Goal: Task Accomplishment & Management: Manage account settings

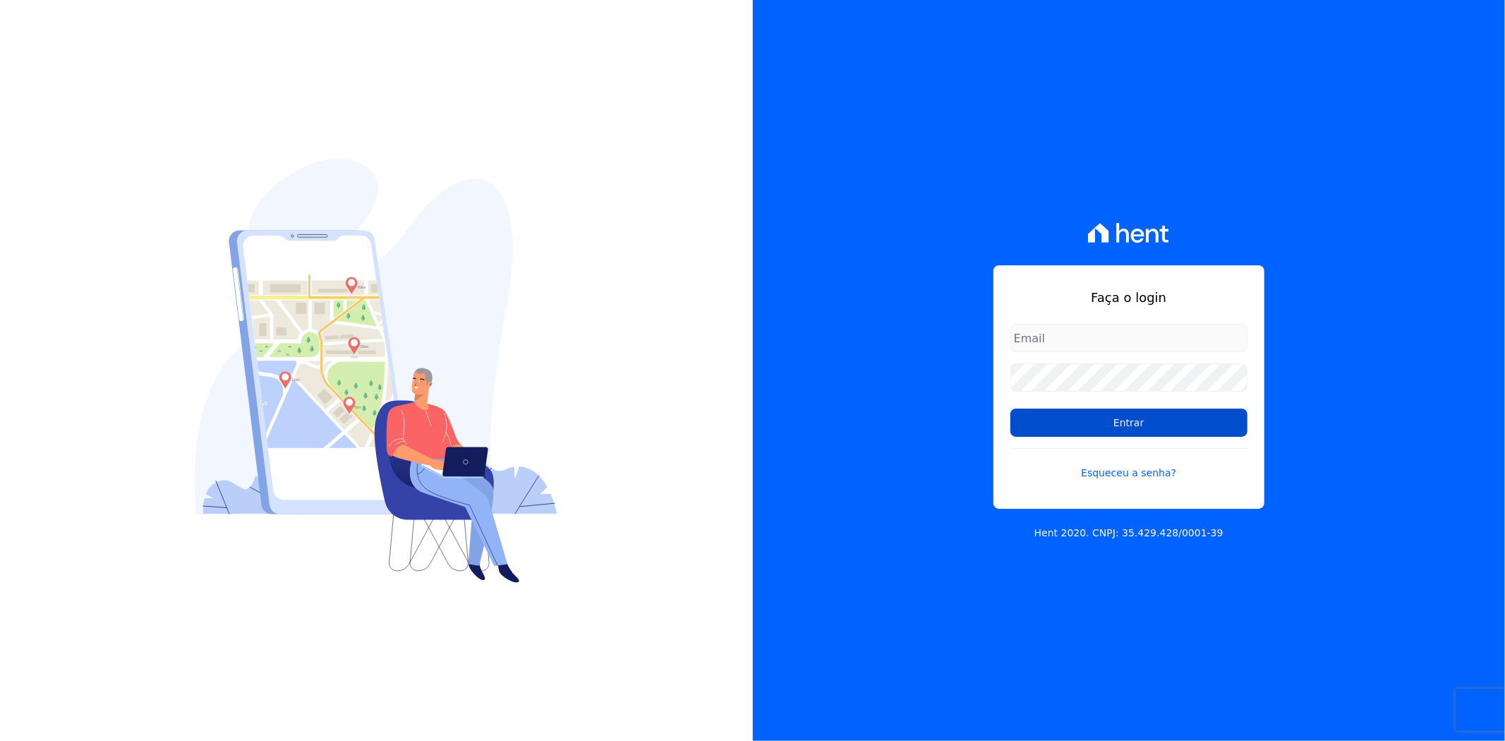
type input "andreza.sousa@grupoctv.com.br"
click at [1096, 418] on input "Entrar" at bounding box center [1128, 422] width 237 height 28
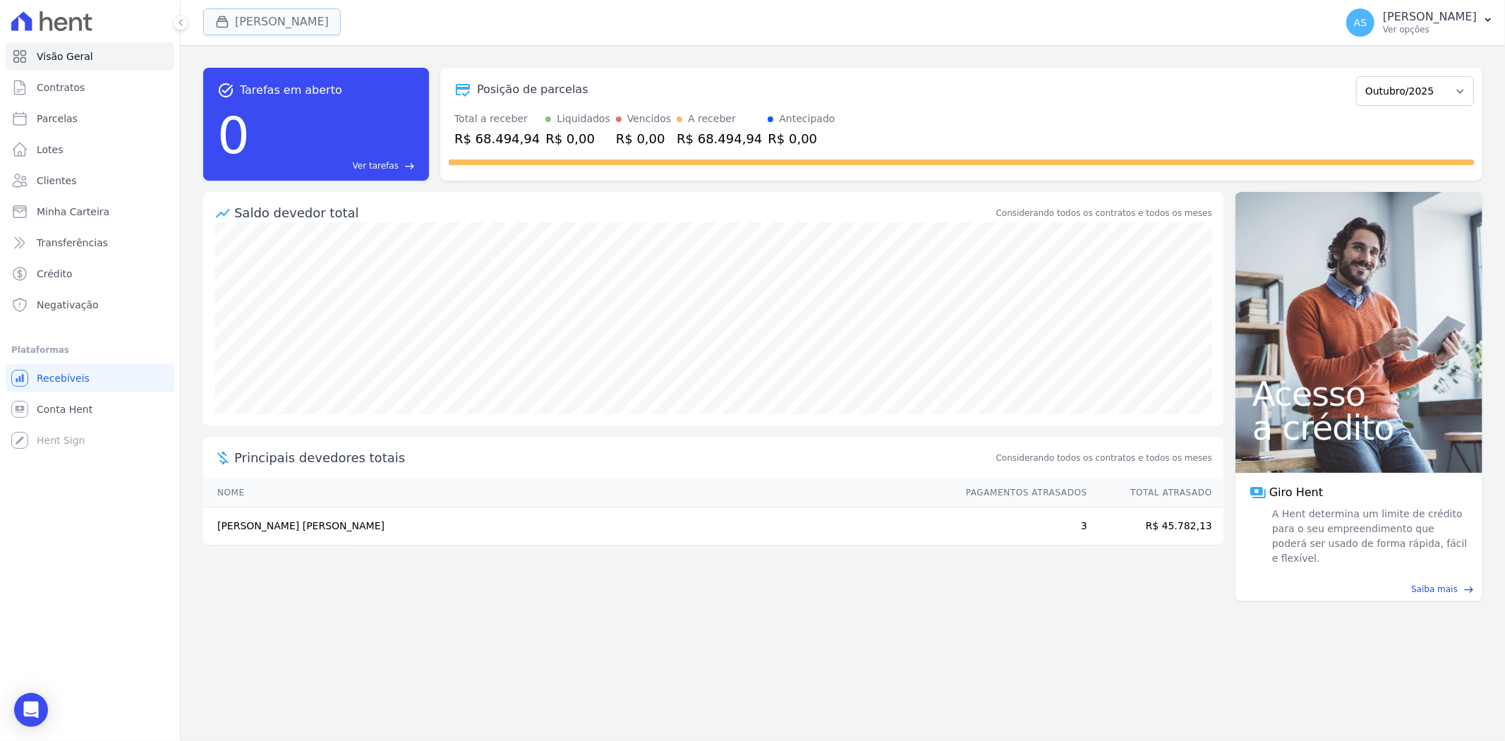
click at [262, 23] on button "[PERSON_NAME]" at bounding box center [272, 21] width 138 height 27
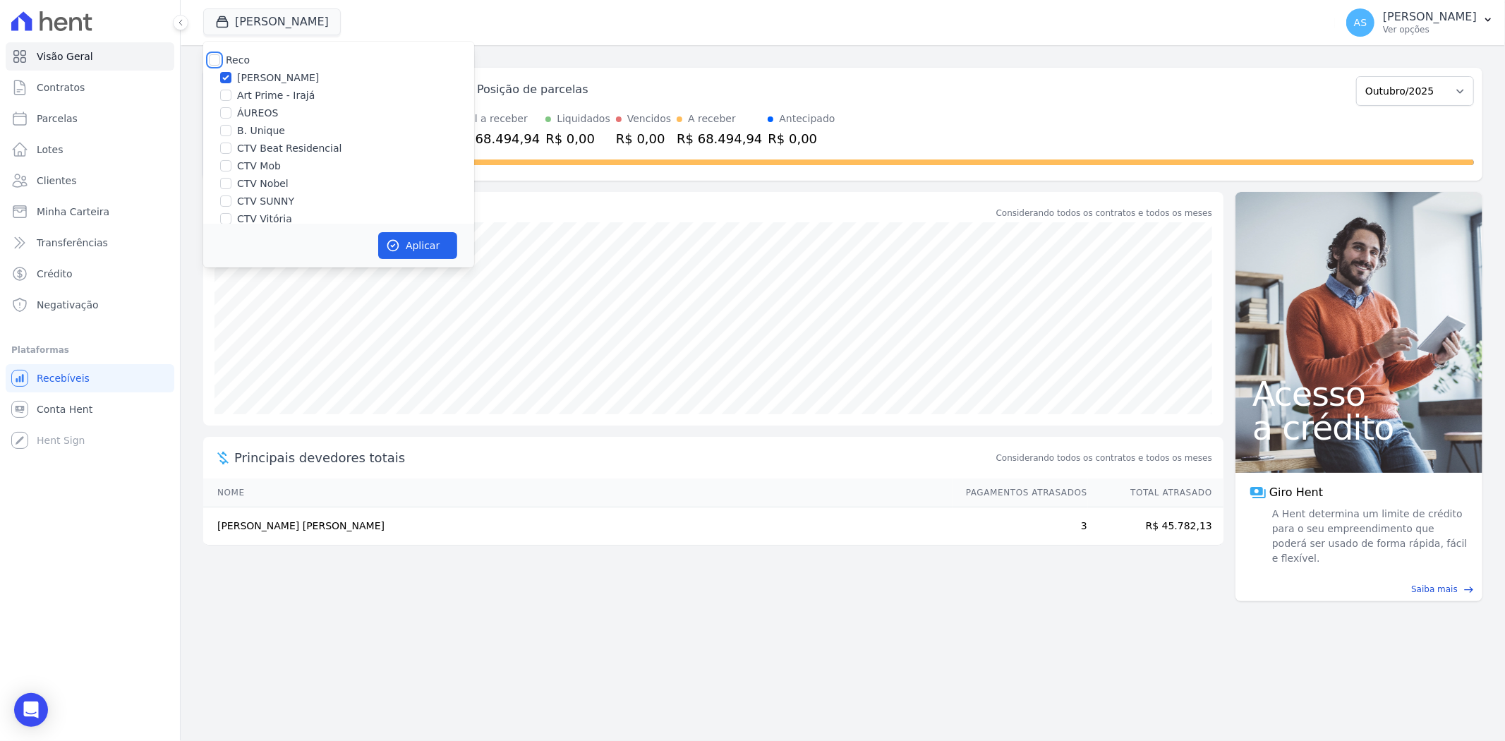
click at [210, 57] on input "Reco" at bounding box center [214, 59] width 11 height 11
checkbox input "true"
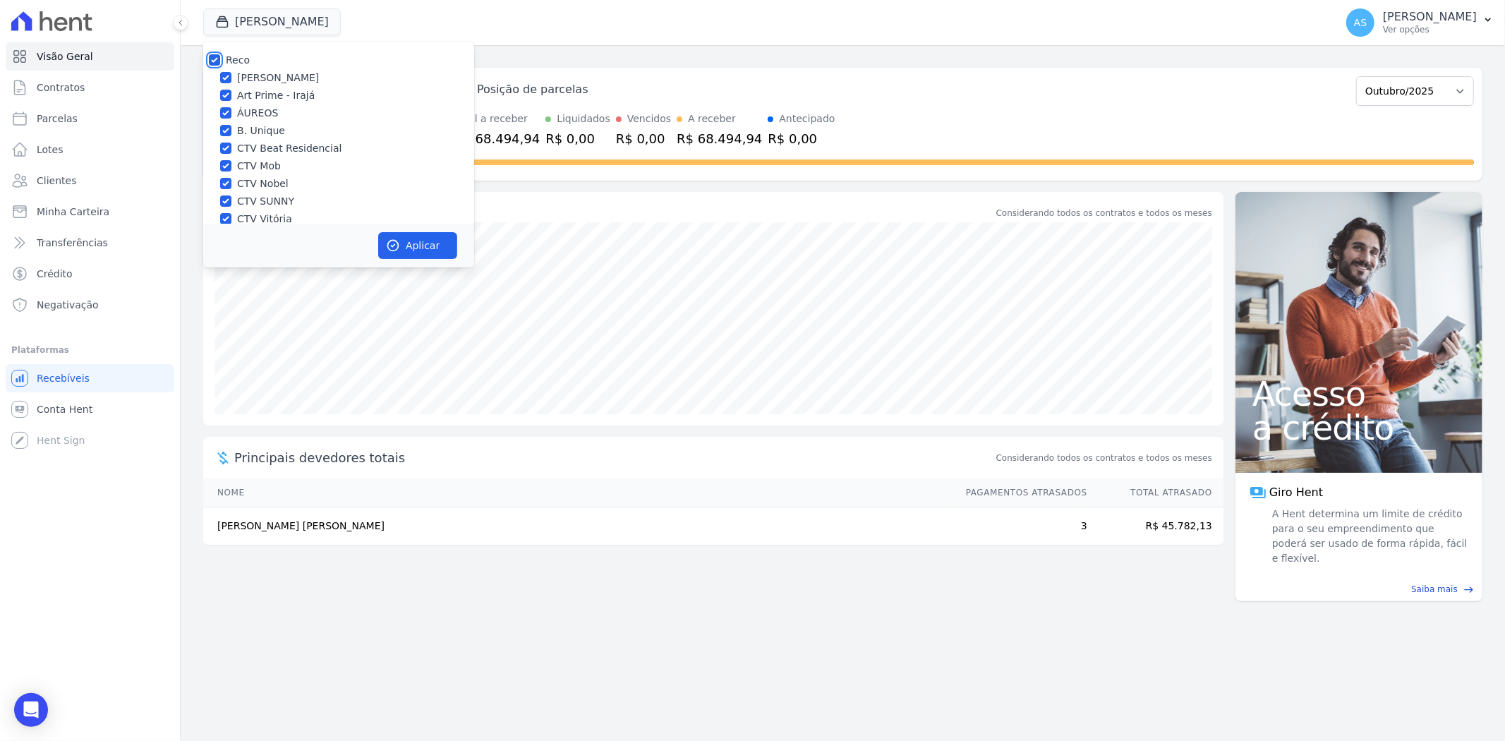
checkbox input "true"
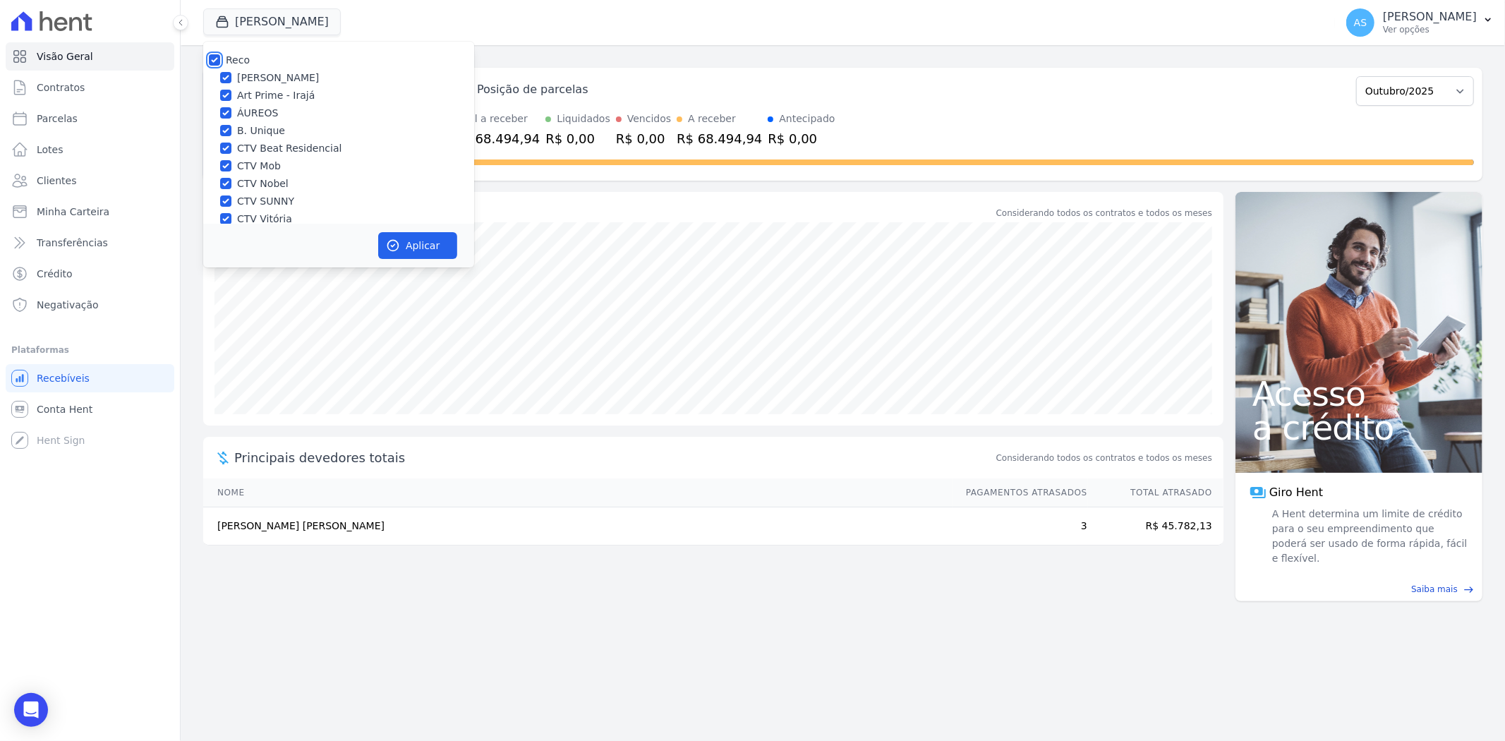
checkbox input "true"
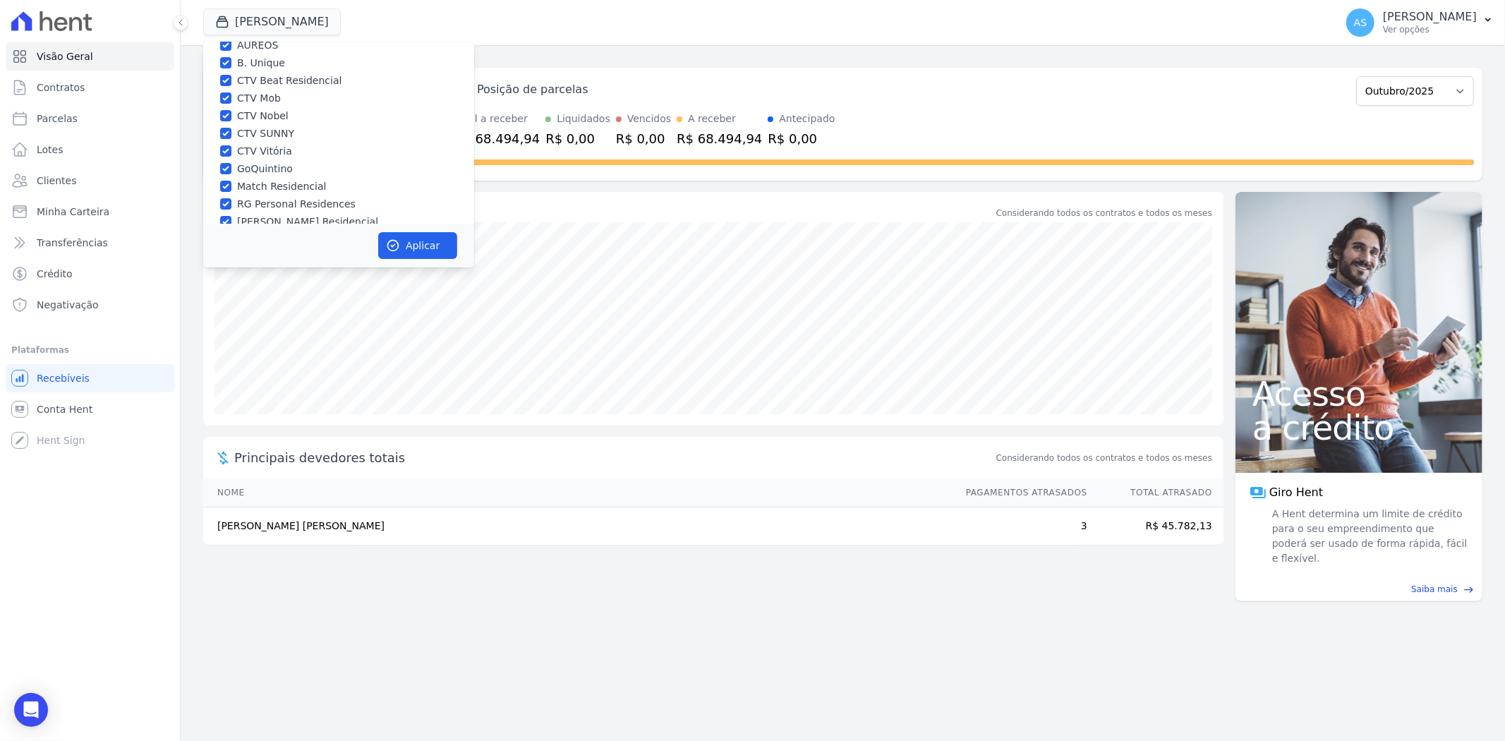
scroll to position [135, 0]
click at [228, 207] on input "Star Residencial Exclusivo - Ghia" at bounding box center [225, 204] width 11 height 11
checkbox input "true"
click at [403, 248] on button "Aplicar" at bounding box center [417, 245] width 79 height 27
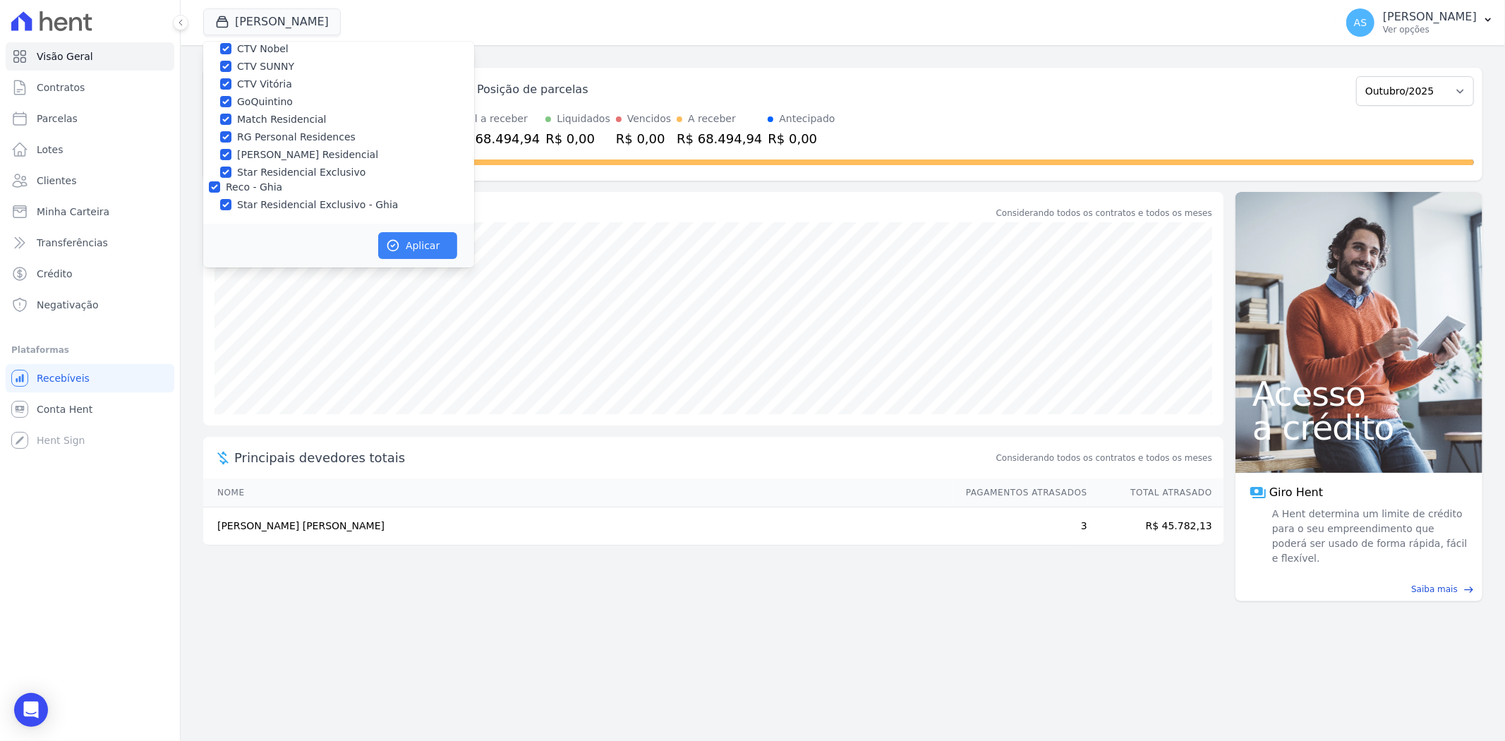
scroll to position [131, 0]
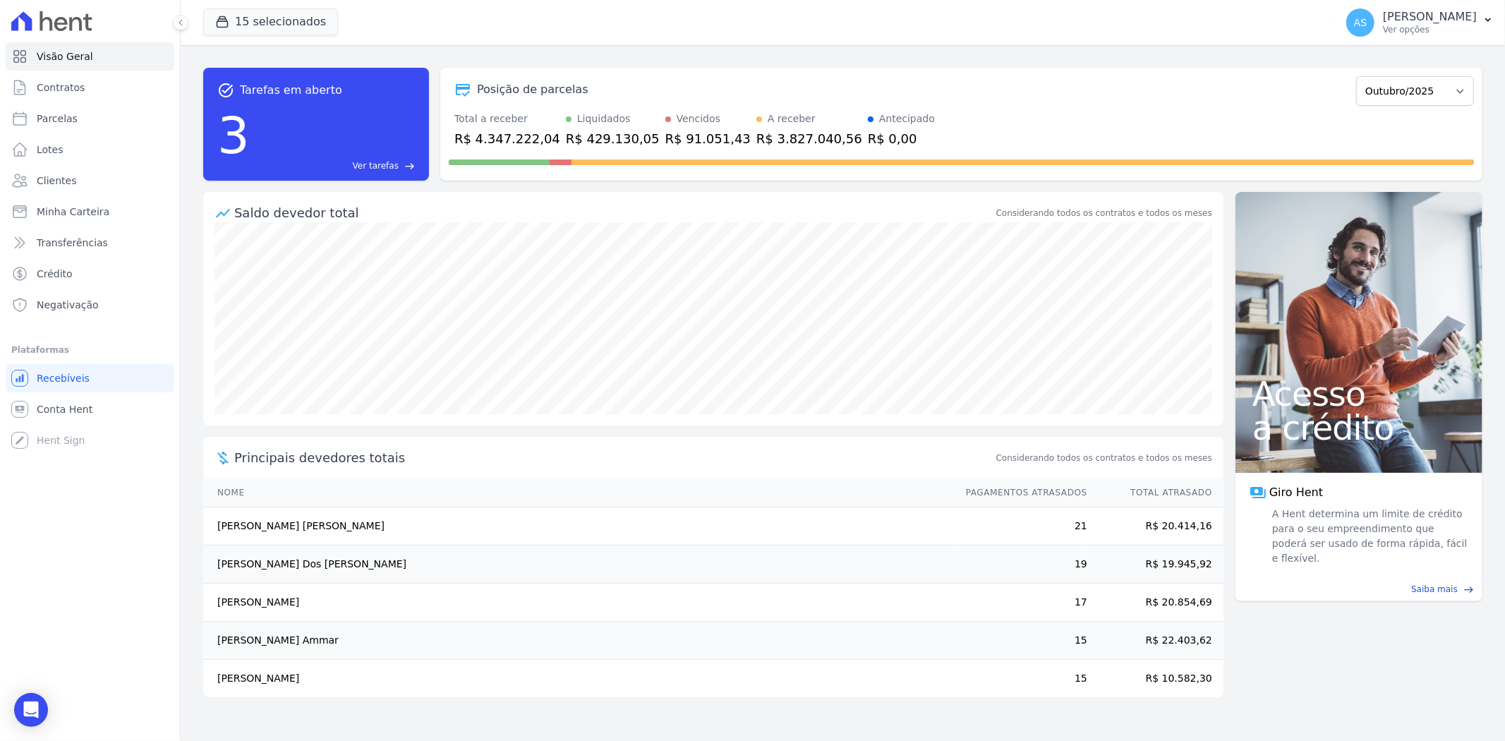
click at [370, 159] on span "Ver tarefas" at bounding box center [376, 165] width 46 height 13
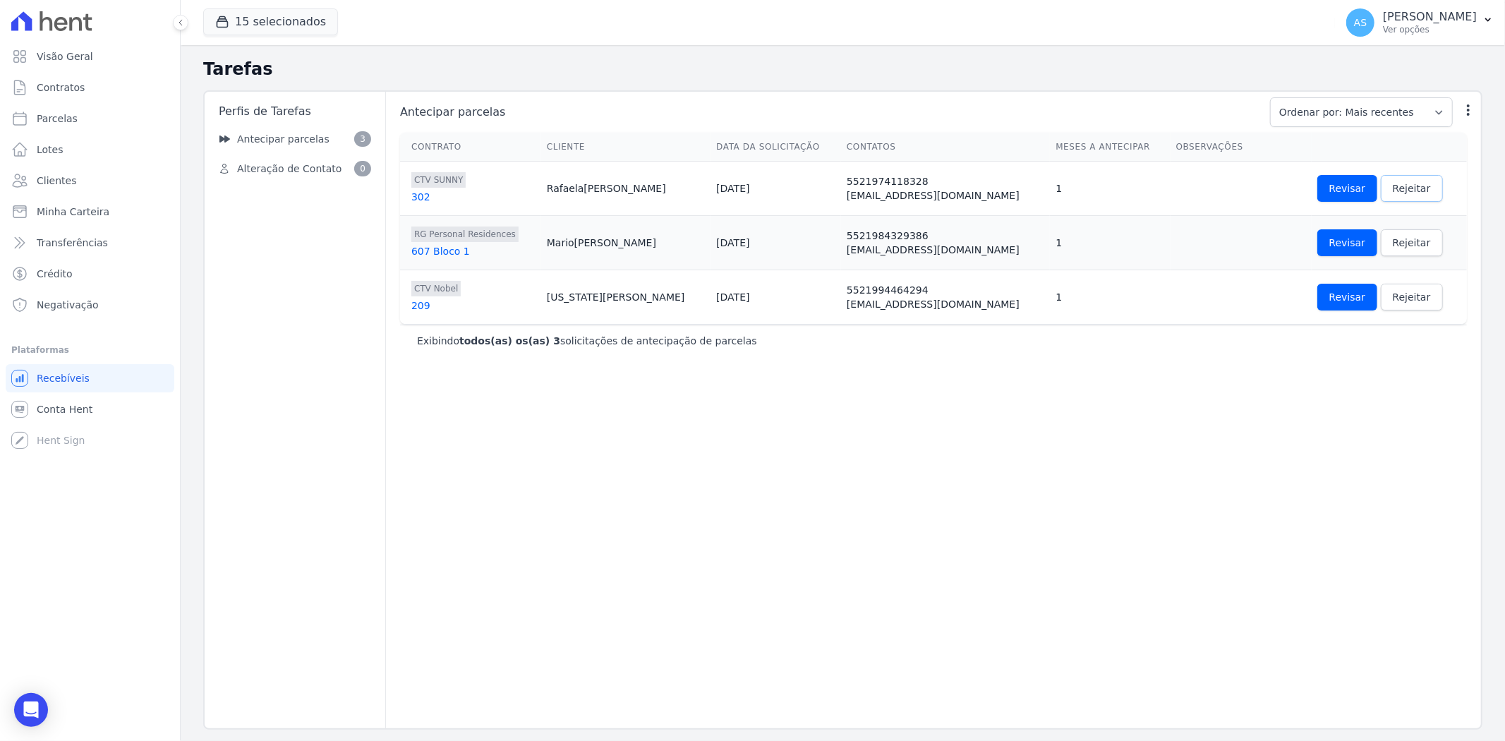
click at [1395, 187] on span "Rejeitar" at bounding box center [1411, 188] width 38 height 14
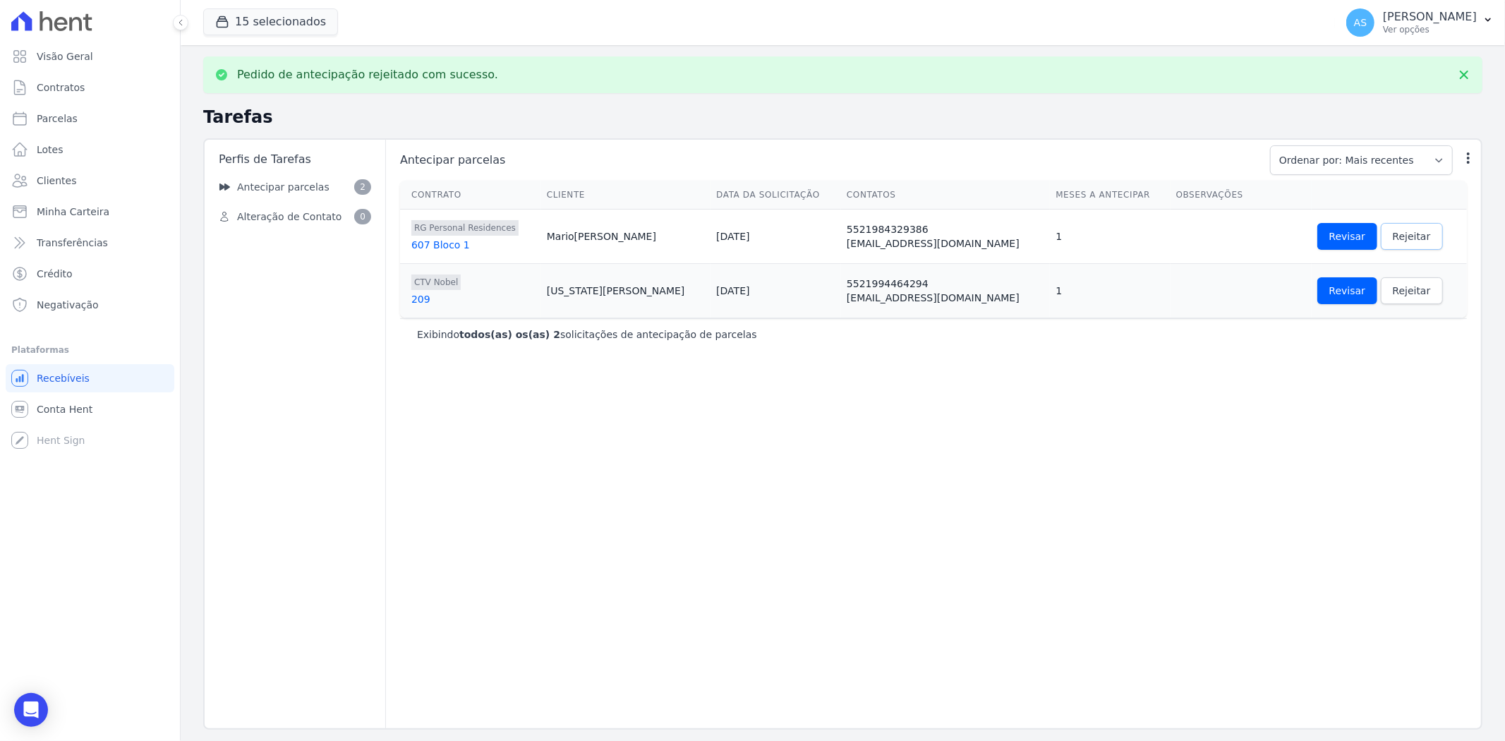
click at [1397, 238] on span "Rejeitar" at bounding box center [1411, 236] width 38 height 14
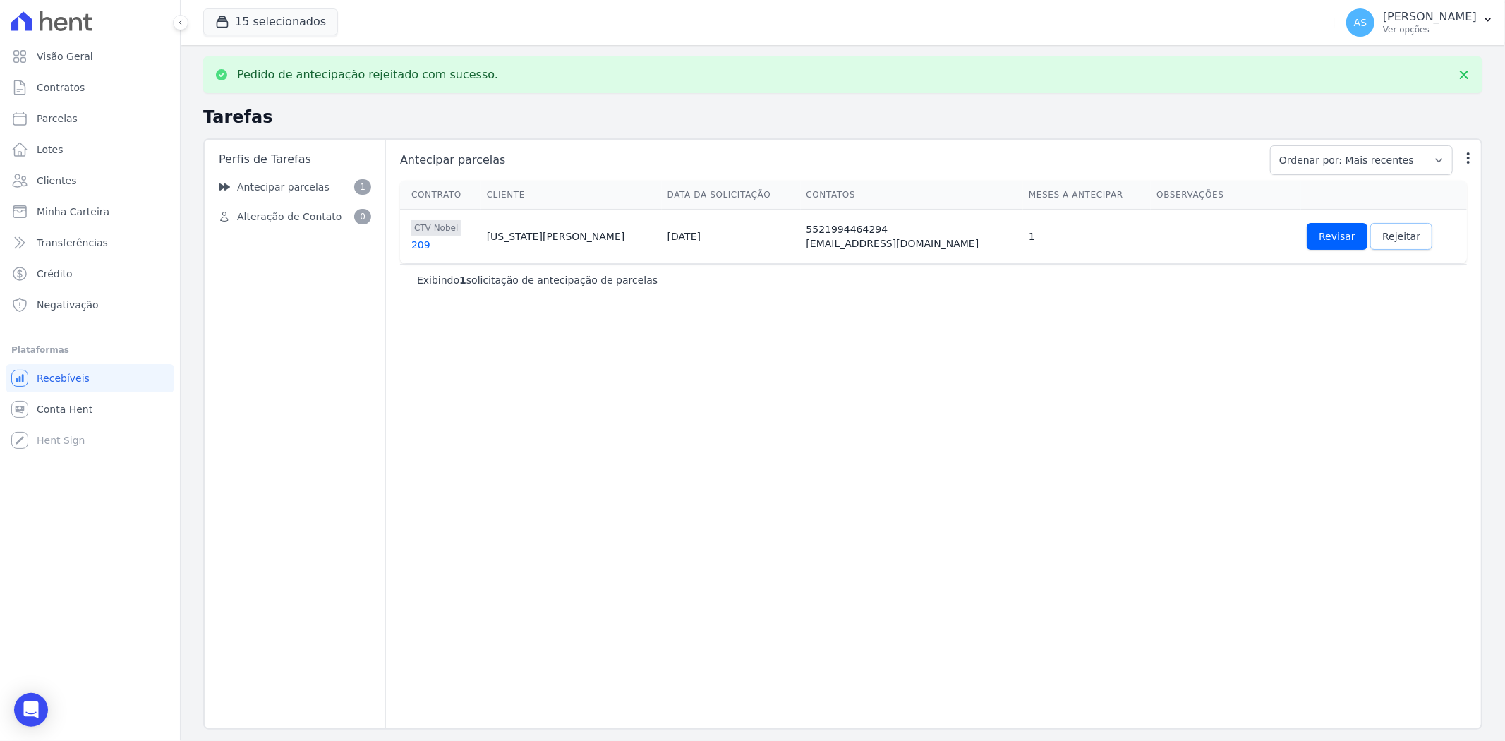
click at [1397, 238] on link "Rejeitar" at bounding box center [1401, 236] width 62 height 27
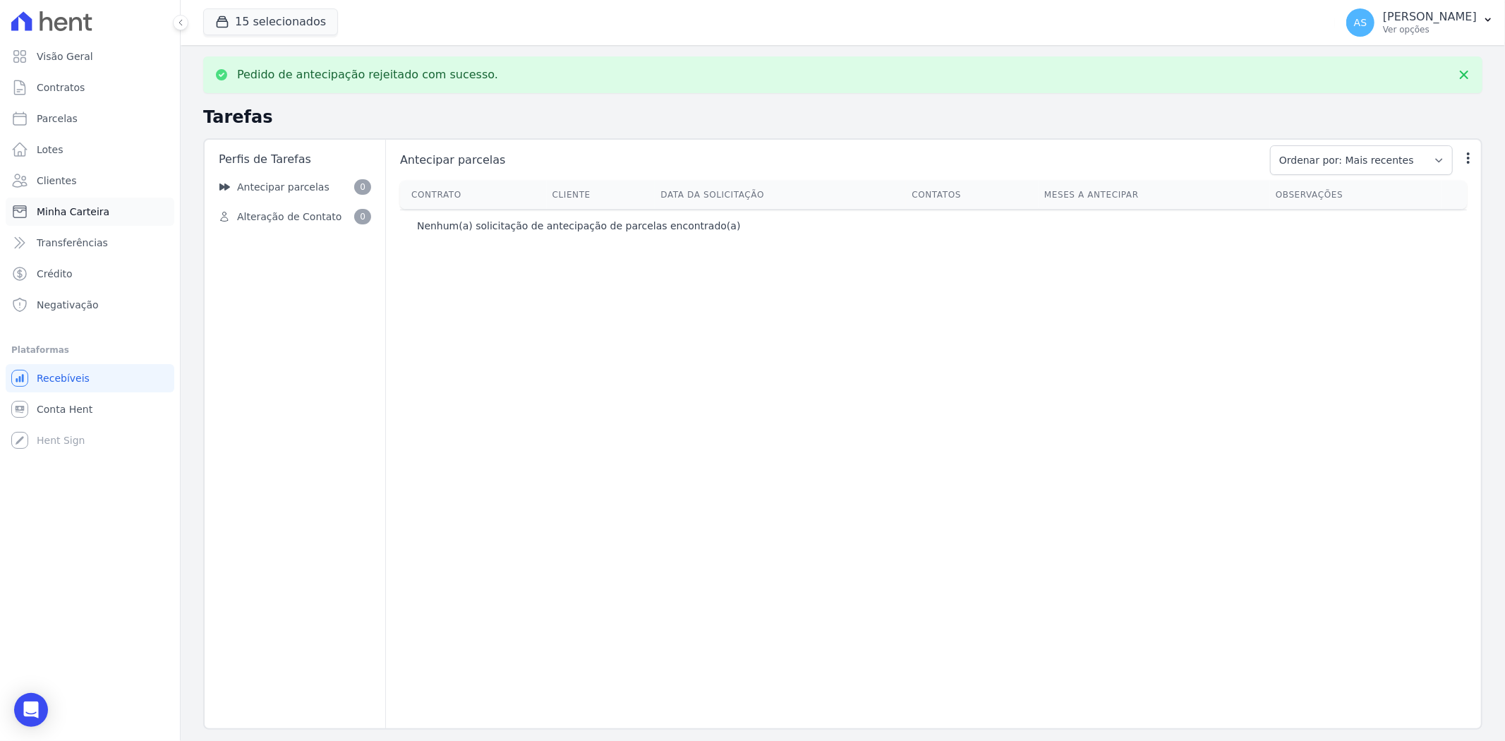
click at [58, 213] on span "Minha Carteira" at bounding box center [73, 212] width 73 height 14
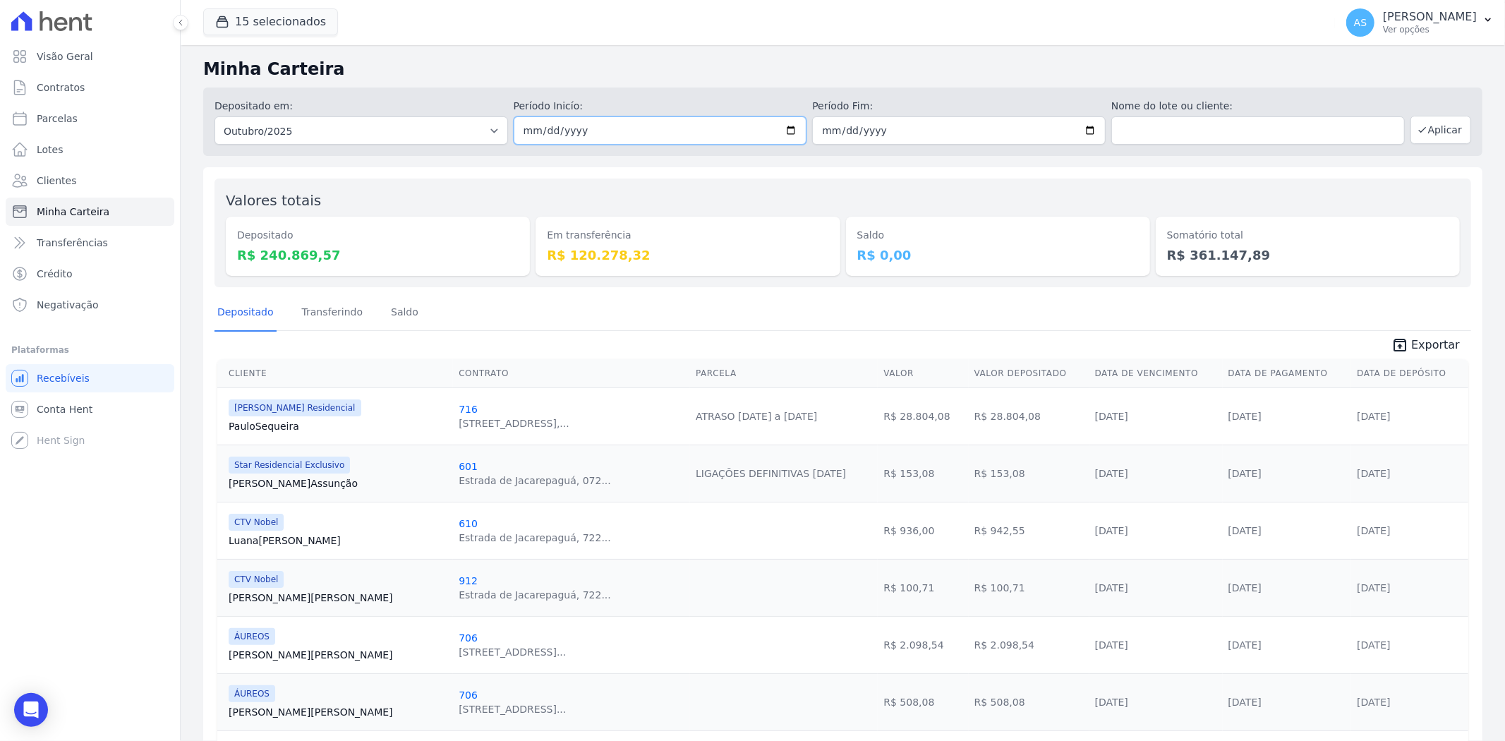
click at [785, 128] on input "2025-10-01" at bounding box center [660, 130] width 293 height 28
type input "[DATE]"
click at [1081, 125] on input "2025-10-31" at bounding box center [958, 130] width 293 height 28
type input "[DATE]"
click at [1436, 132] on button "Aplicar" at bounding box center [1440, 130] width 61 height 28
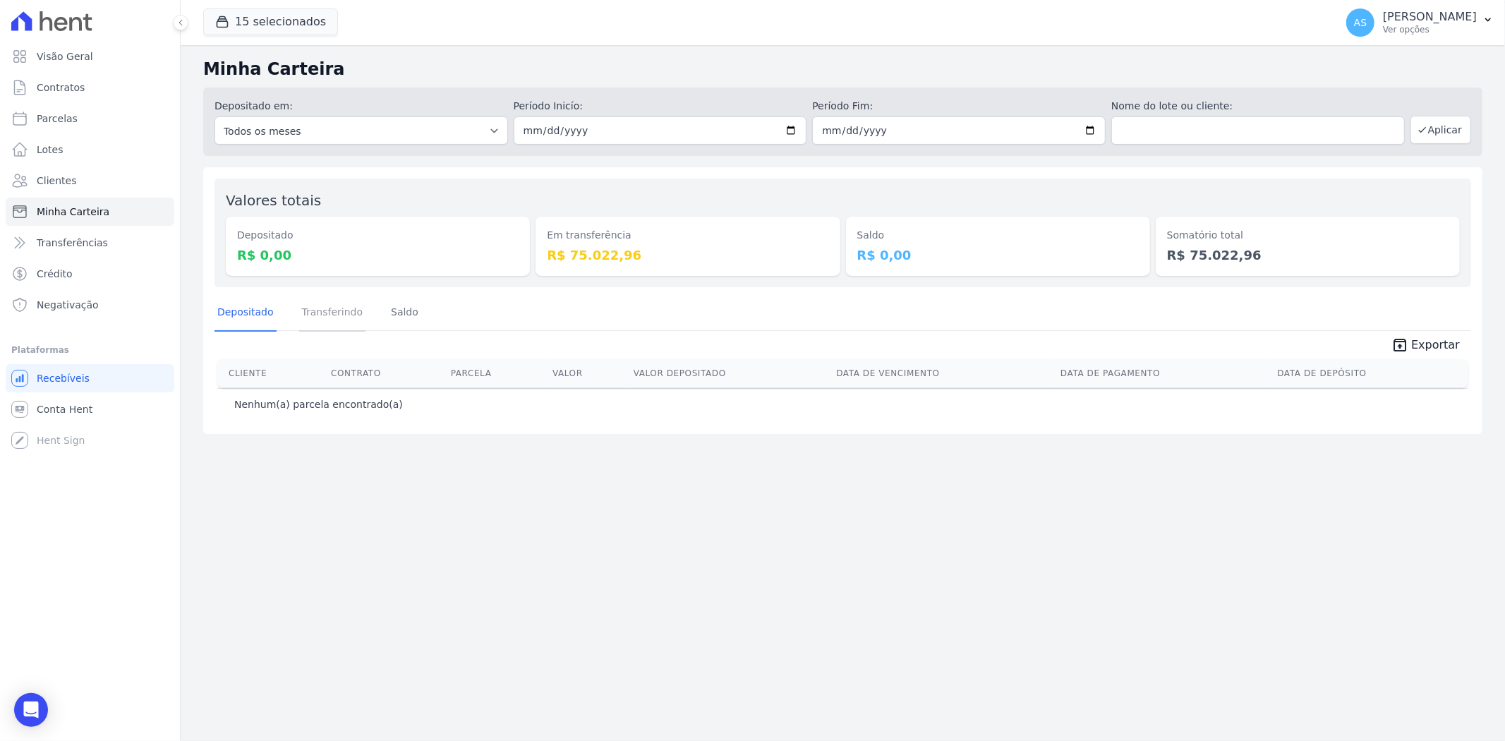
click at [344, 308] on link "Transferindo" at bounding box center [332, 313] width 67 height 37
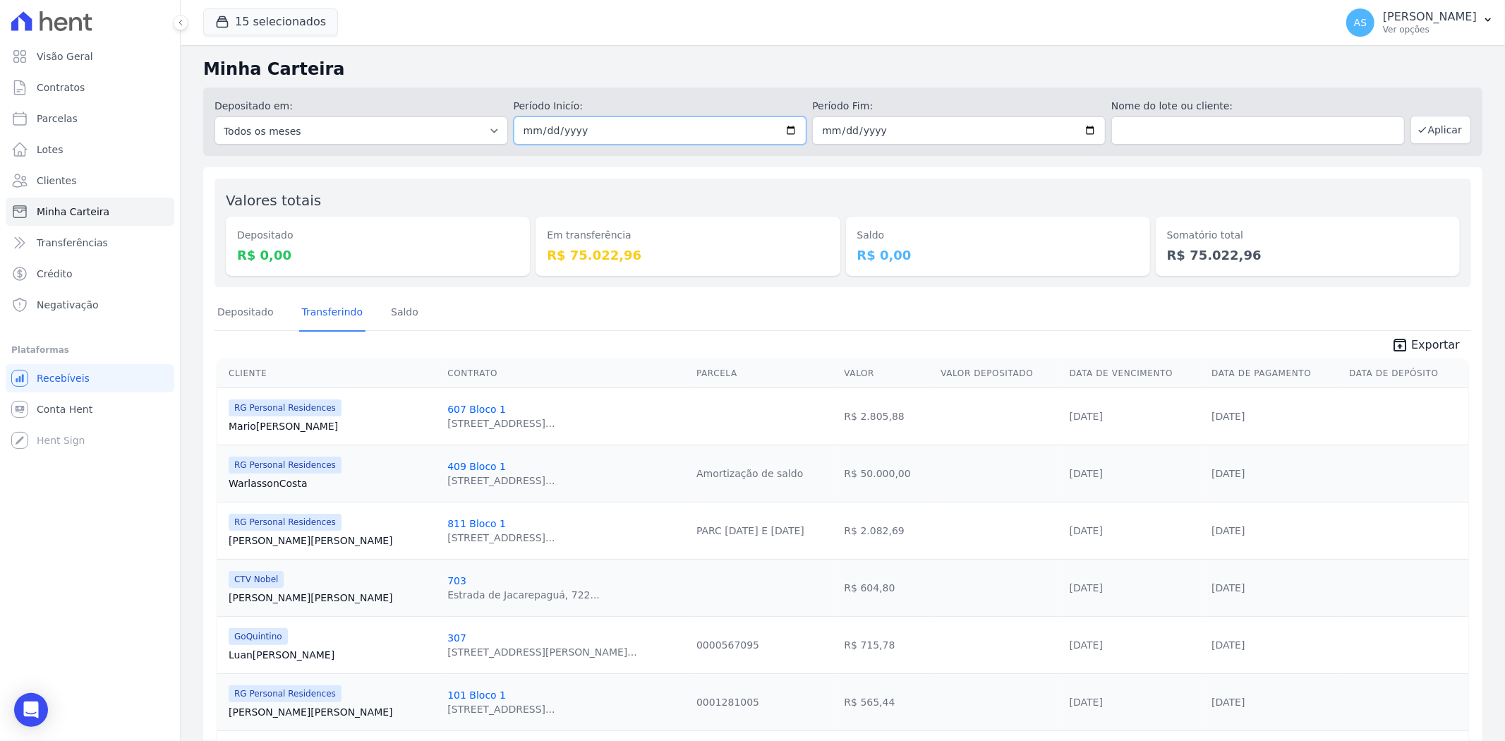
click at [785, 128] on input "[DATE]" at bounding box center [660, 130] width 293 height 28
type input "2025-10-03"
click at [1085, 126] on input "[DATE]" at bounding box center [958, 130] width 293 height 28
type input "2025-10-03"
click at [1425, 128] on button "Aplicar" at bounding box center [1440, 130] width 61 height 28
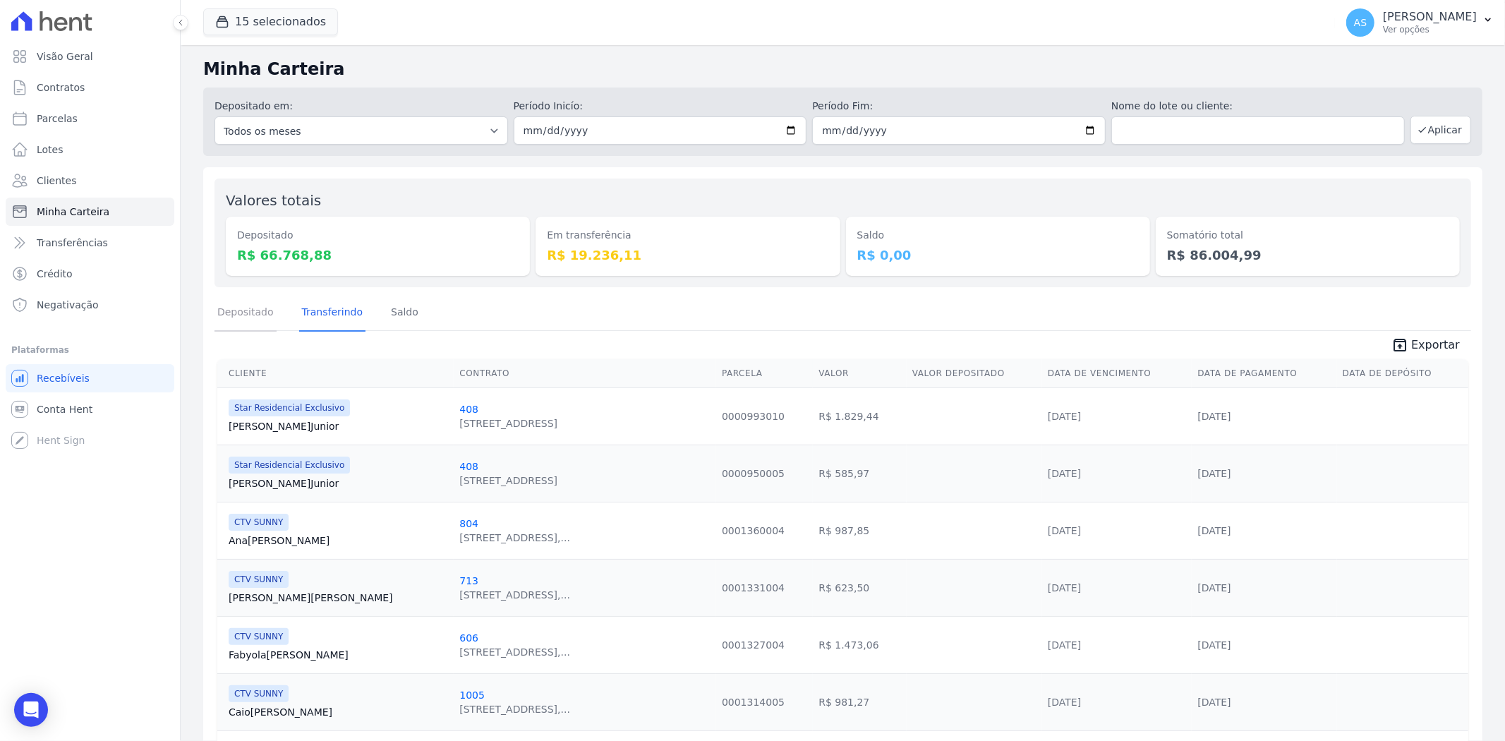
click at [236, 316] on link "Depositado" at bounding box center [245, 313] width 62 height 37
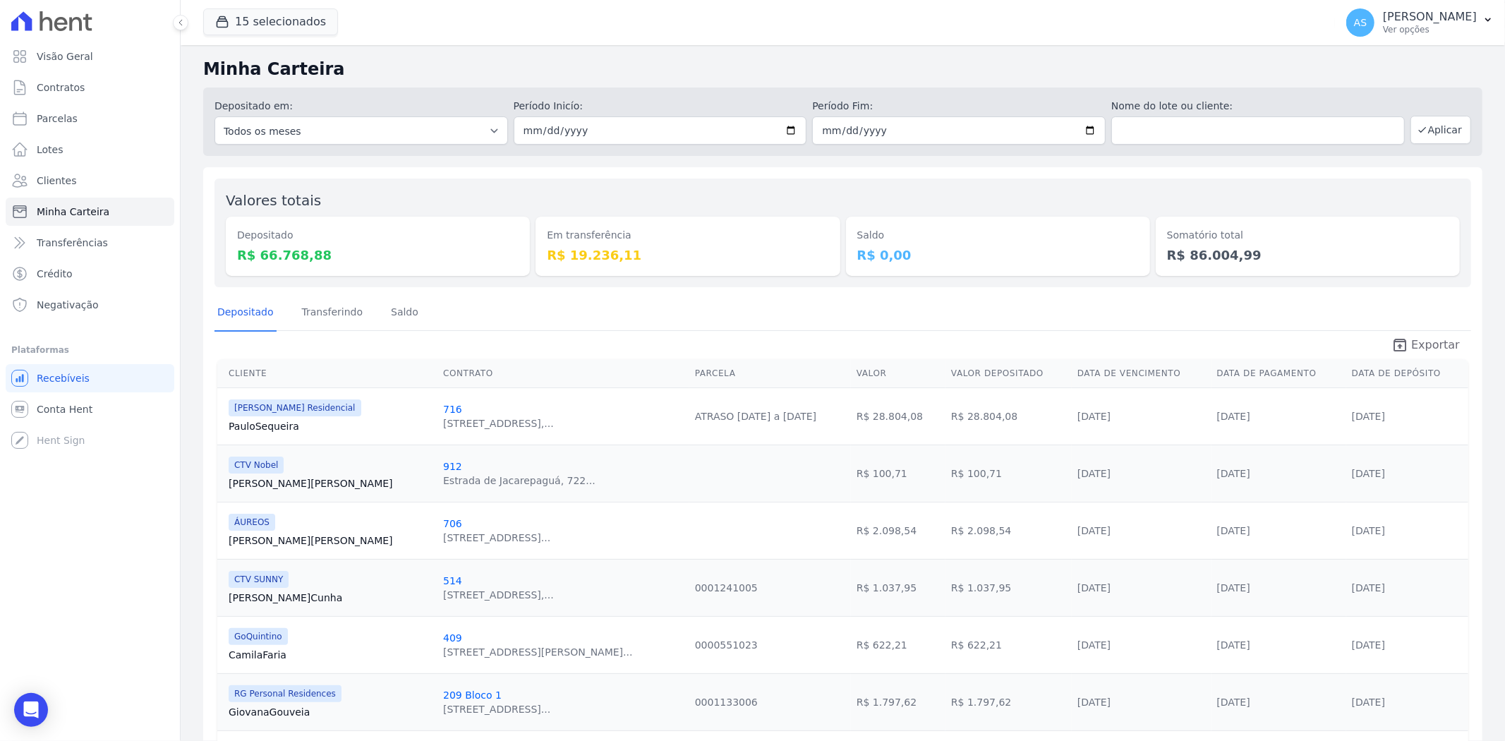
click at [1433, 344] on span "Exportar" at bounding box center [1435, 344] width 49 height 17
click at [784, 131] on input "[DATE]" at bounding box center [660, 130] width 293 height 28
click at [320, 317] on link "Transferindo" at bounding box center [332, 313] width 67 height 37
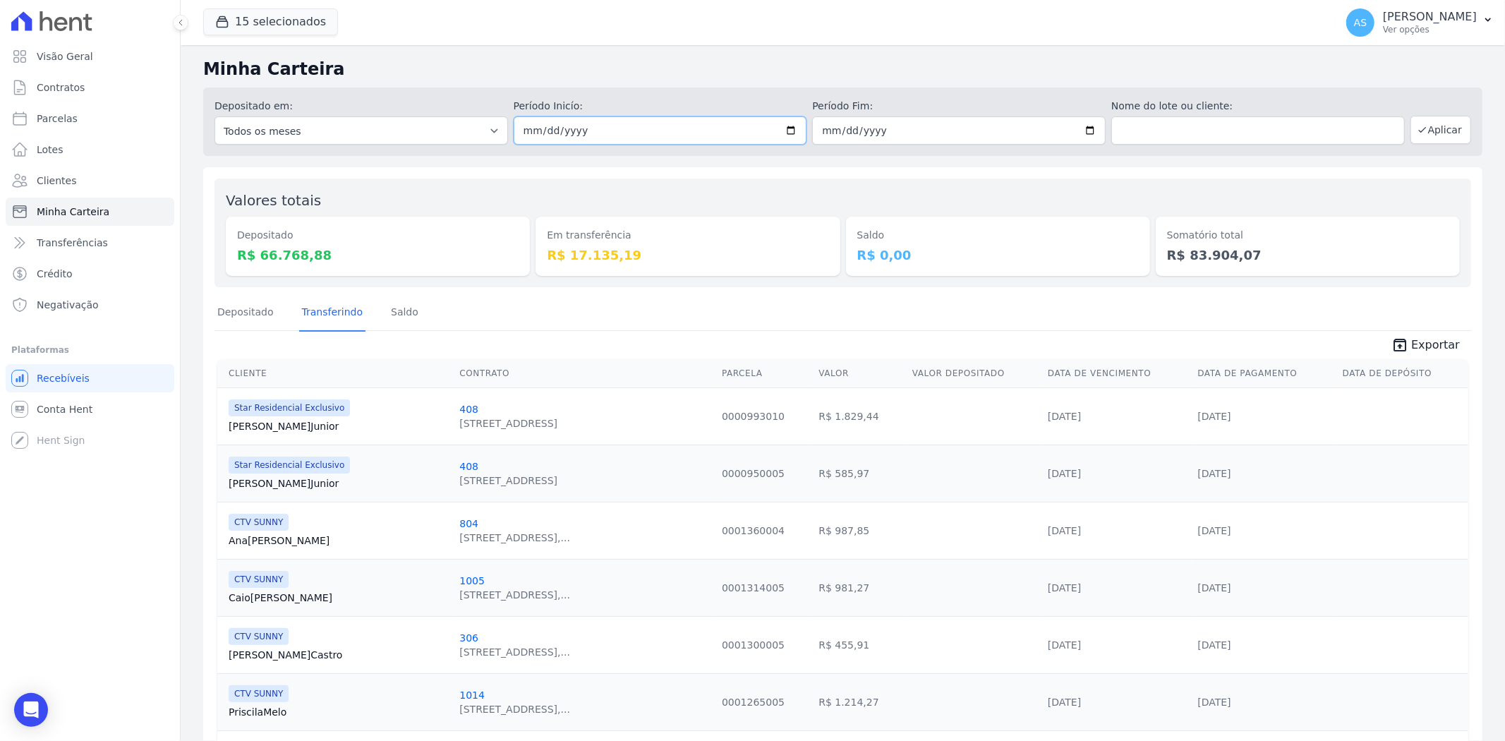
click at [793, 136] on input "[DATE]" at bounding box center [660, 130] width 293 height 28
click at [1084, 128] on input "[DATE]" at bounding box center [958, 130] width 293 height 28
type input "[DATE]"
click at [1428, 133] on button "Aplicar" at bounding box center [1440, 130] width 61 height 28
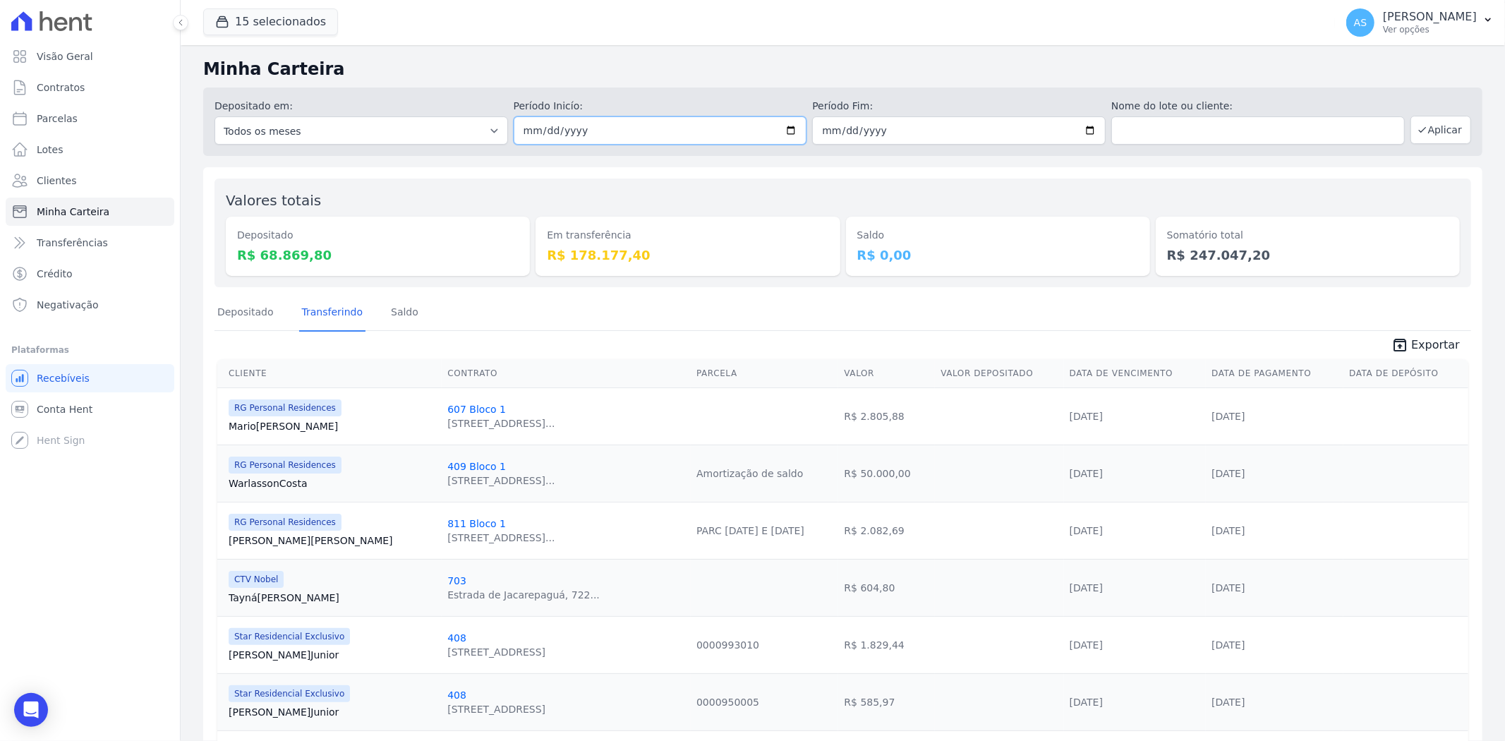
click at [787, 128] on input "[DATE]" at bounding box center [660, 130] width 293 height 28
type input "[DATE]"
click at [1430, 127] on button "Aplicar" at bounding box center [1440, 130] width 61 height 28
click at [233, 309] on link "Depositado" at bounding box center [245, 313] width 62 height 37
